Goal: Find specific page/section: Locate a particular part of the current website

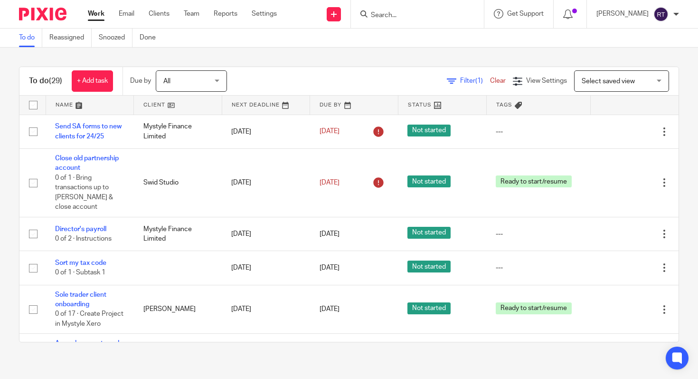
click at [425, 18] on input "Search" at bounding box center [413, 15] width 86 height 9
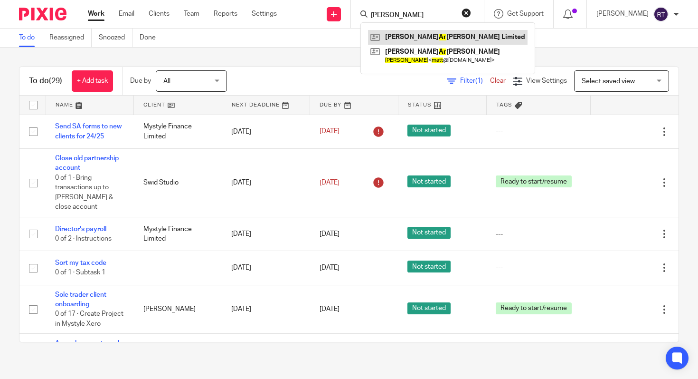
type input "matt ar"
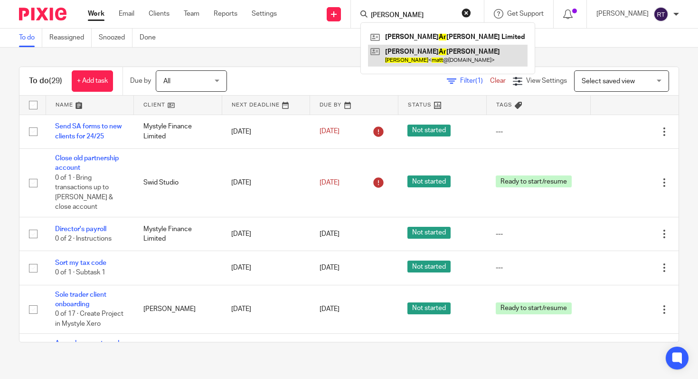
click at [434, 58] on link at bounding box center [448, 56] width 160 height 22
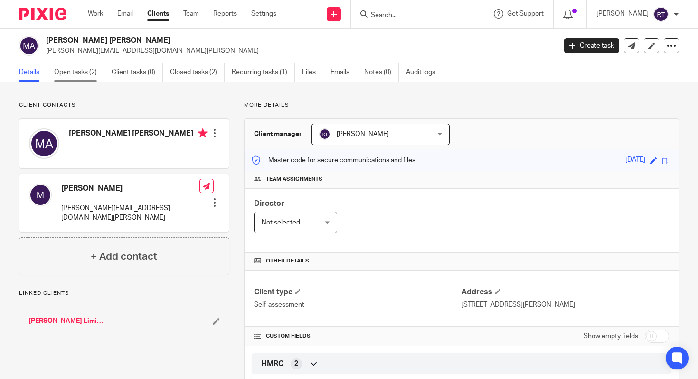
click at [72, 78] on link "Open tasks (2)" at bounding box center [79, 72] width 50 height 19
